Goal: Task Accomplishment & Management: Manage account settings

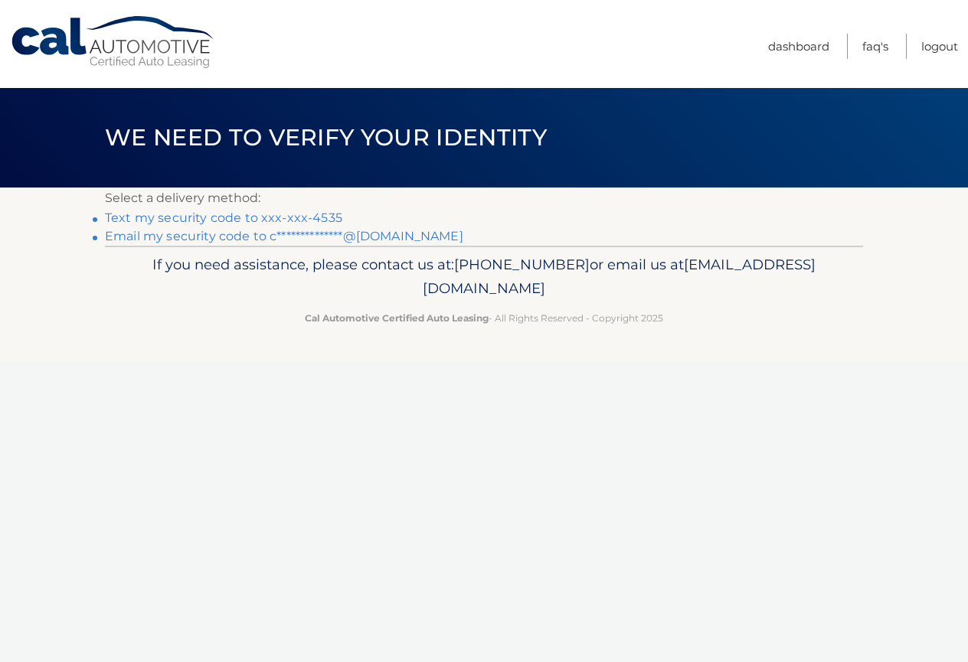
click at [304, 219] on link "Text my security code to xxx-xxx-4535" at bounding box center [223, 218] width 237 height 15
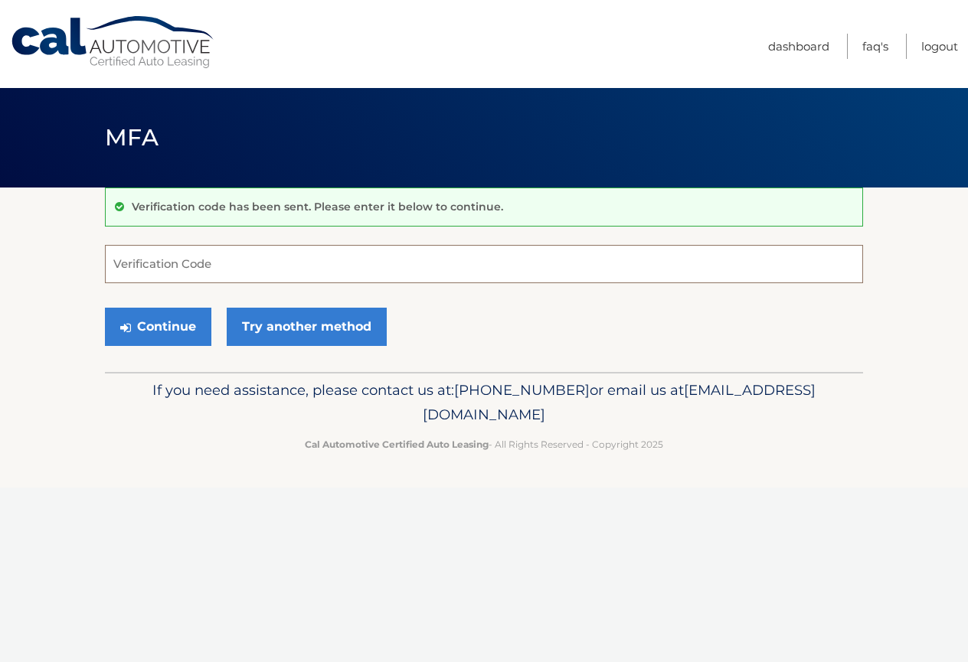
drag, startPoint x: 310, startPoint y: 261, endPoint x: 322, endPoint y: 240, distance: 24.3
click at [309, 266] on input "Verification Code" at bounding box center [484, 264] width 758 height 38
type input "289930"
click at [105, 308] on button "Continue" at bounding box center [158, 327] width 106 height 38
click at [178, 330] on button "Continue" at bounding box center [158, 327] width 106 height 38
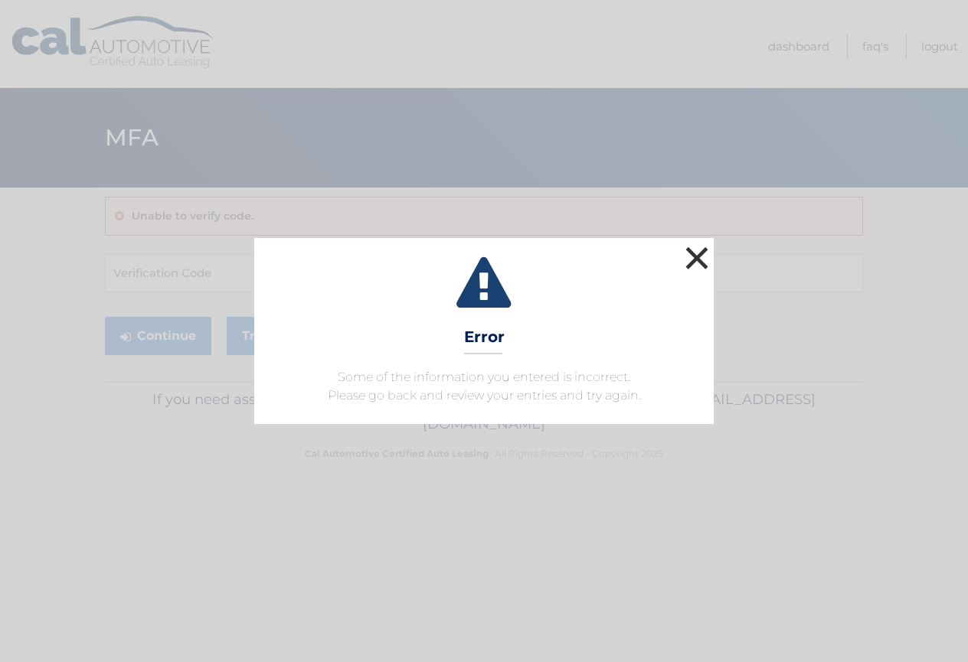
click at [698, 255] on button "×" at bounding box center [697, 258] width 31 height 31
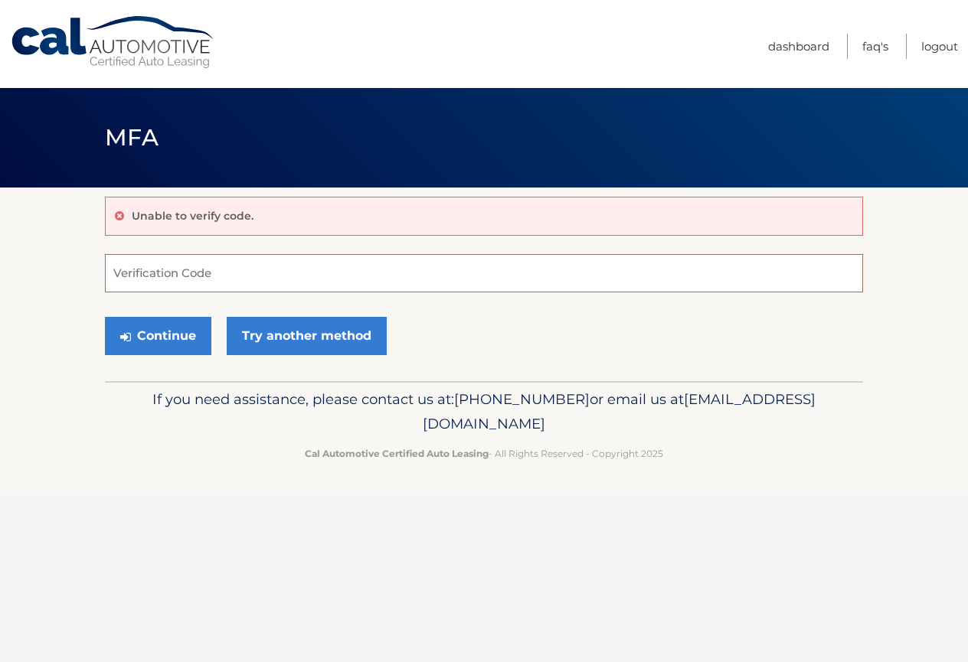
click at [190, 270] on input "Verification Code" at bounding box center [484, 273] width 758 height 38
type input "289930"
click at [105, 317] on button "Continue" at bounding box center [158, 336] width 106 height 38
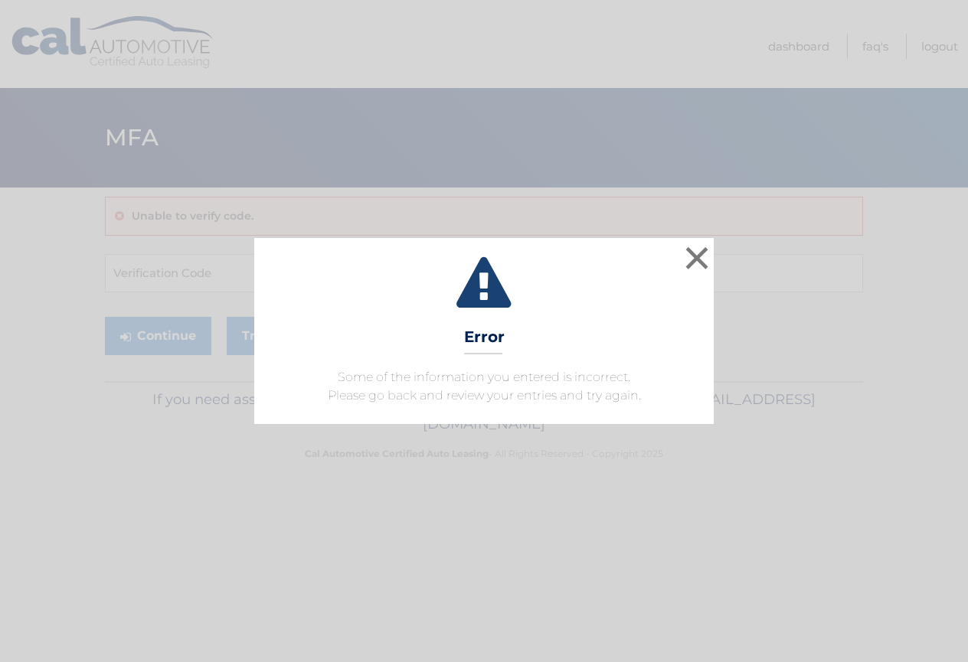
click at [678, 258] on icon at bounding box center [483, 284] width 421 height 55
drag, startPoint x: 701, startPoint y: 253, endPoint x: 773, endPoint y: 11, distance: 253.4
click at [701, 253] on button "×" at bounding box center [697, 258] width 31 height 31
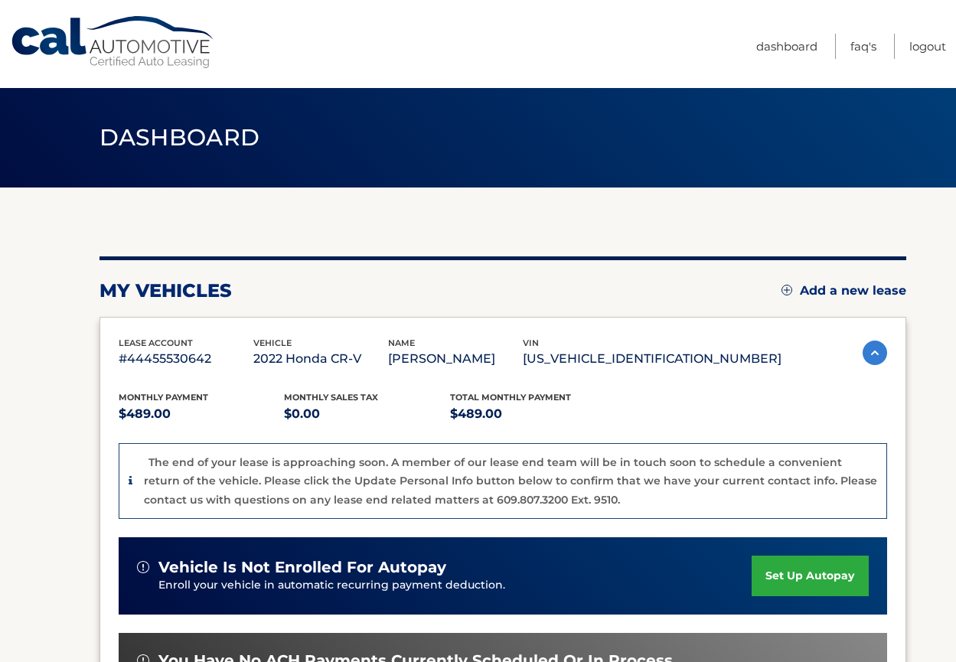
click at [476, 417] on p "$489.00" at bounding box center [533, 414] width 166 height 21
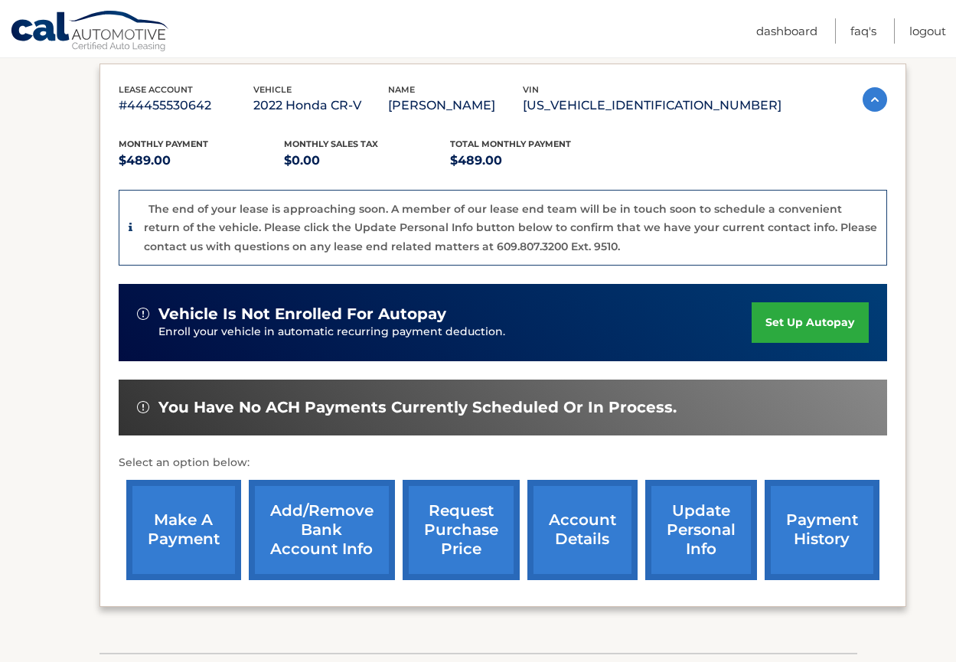
scroll to position [361, 0]
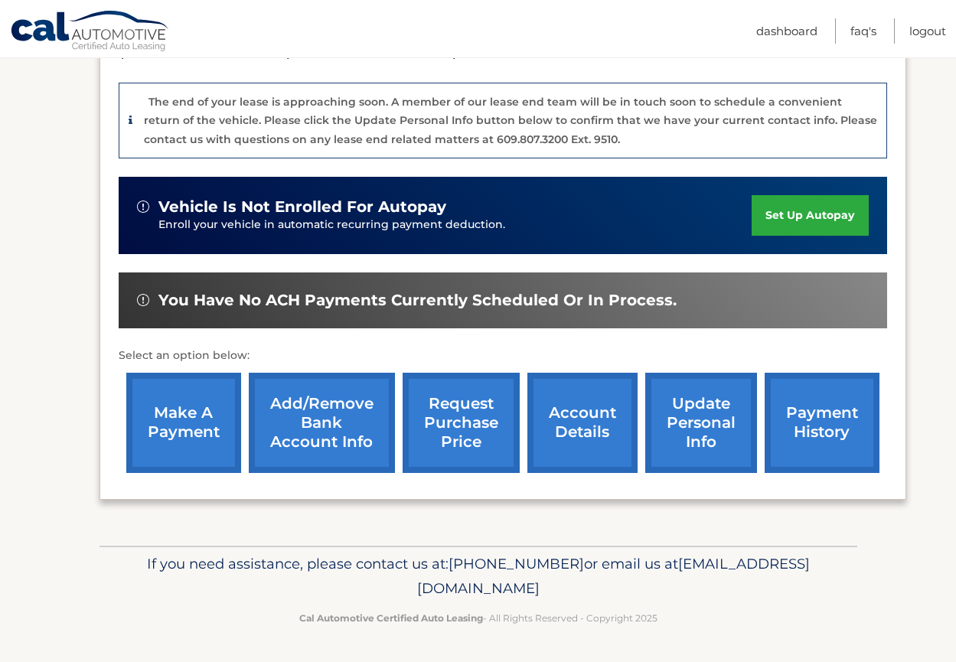
click at [225, 448] on link "make a payment" at bounding box center [183, 423] width 115 height 100
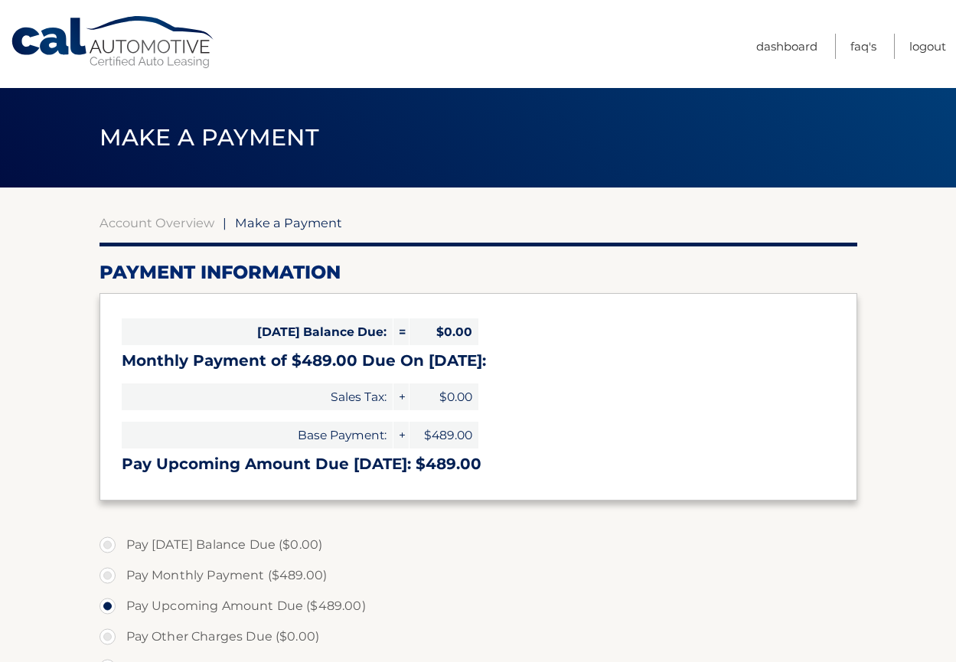
select select "MmIxZDAzZmMtZGVjNi00ZWUzLWEzNjAtYjVhMjJkMTY2ZjJh"
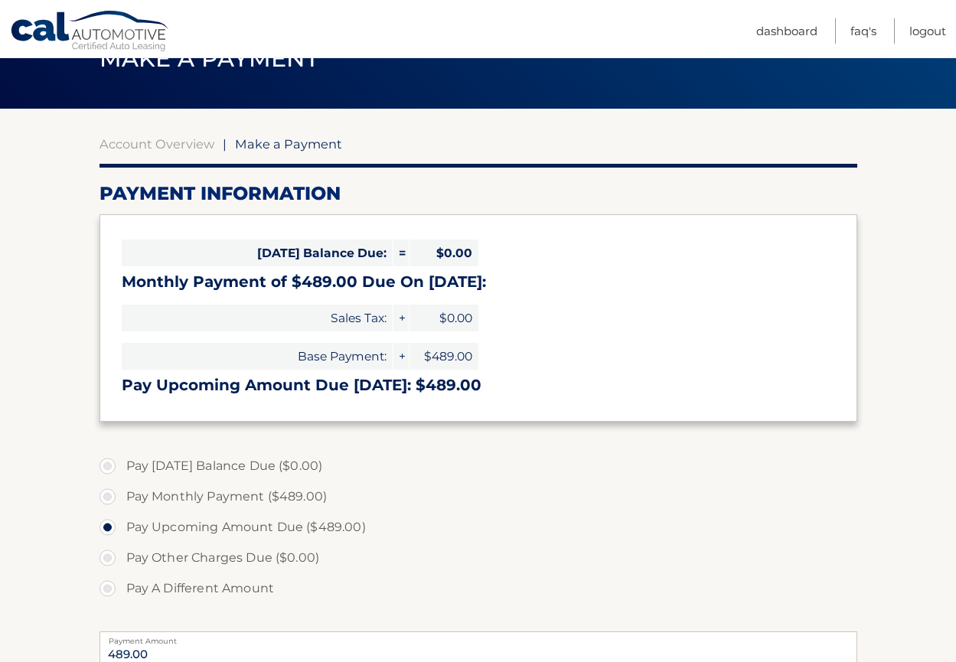
scroll to position [128, 0]
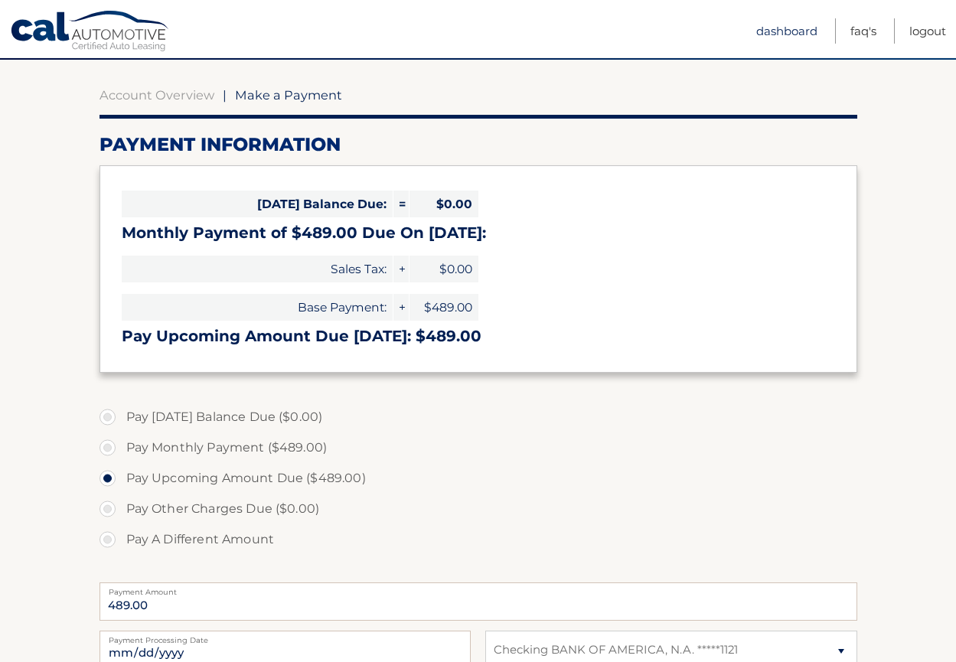
click at [773, 34] on link "Dashboard" at bounding box center [787, 30] width 61 height 25
